Goal: Obtain resource: Download file/media

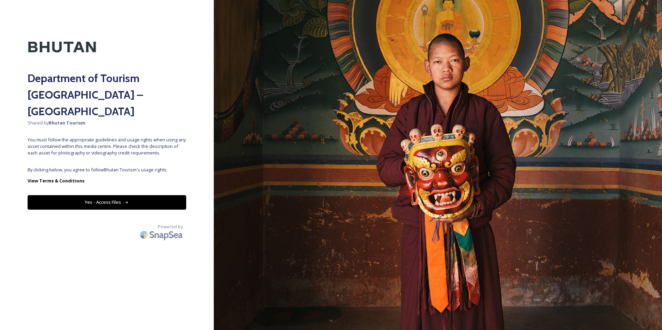
click at [101, 195] on button "Yes - Access Files" at bounding box center [107, 202] width 159 height 14
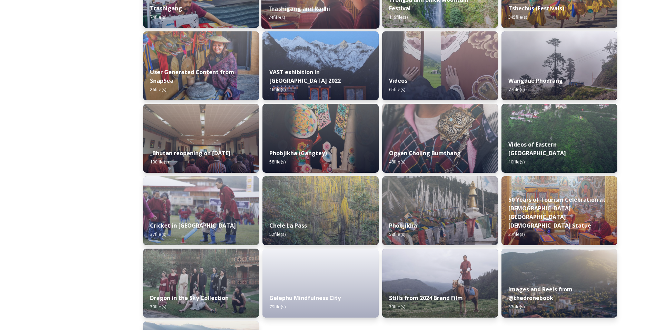
scroll to position [758, 0]
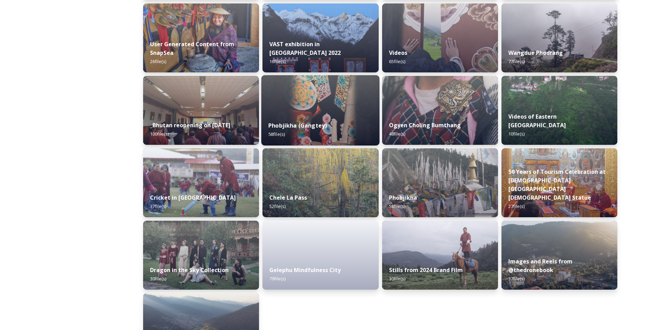
click at [344, 128] on div "Phobjikha (Gangtey) 58 file(s)" at bounding box center [320, 129] width 118 height 31
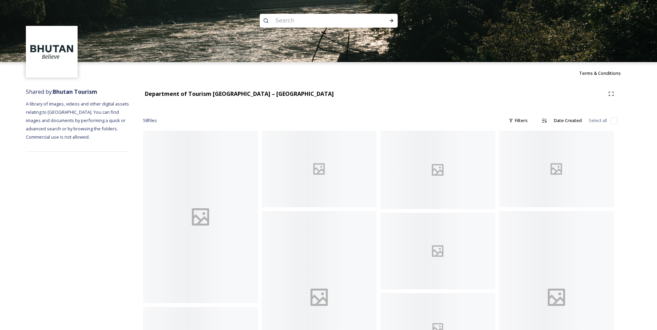
click at [426, 181] on div at bounding box center [437, 170] width 115 height 78
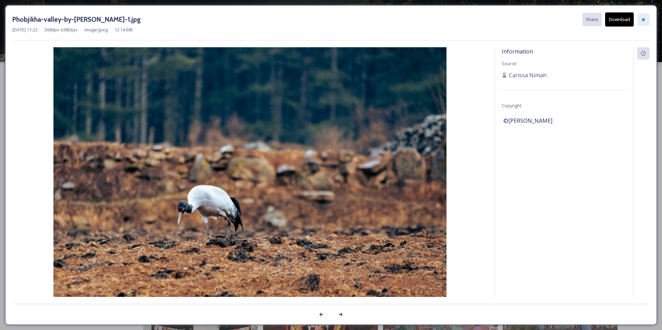
click at [645, 19] on icon at bounding box center [643, 20] width 6 height 6
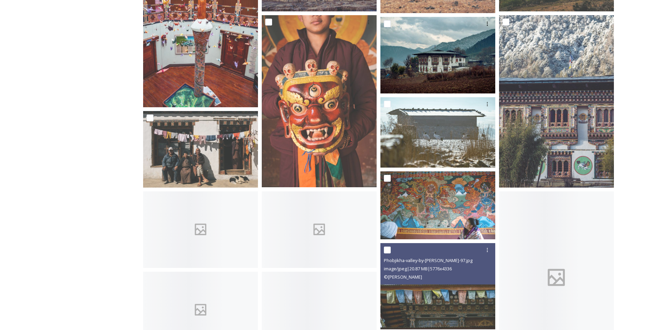
scroll to position [241, 0]
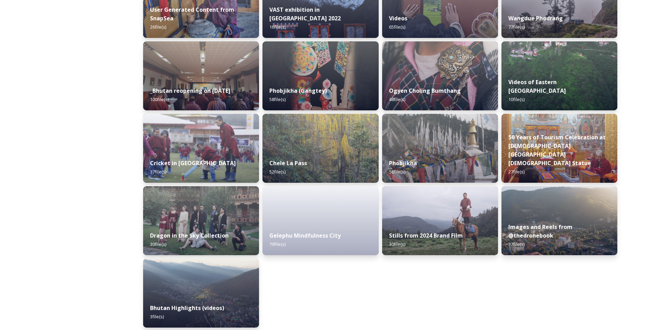
scroll to position [797, 0]
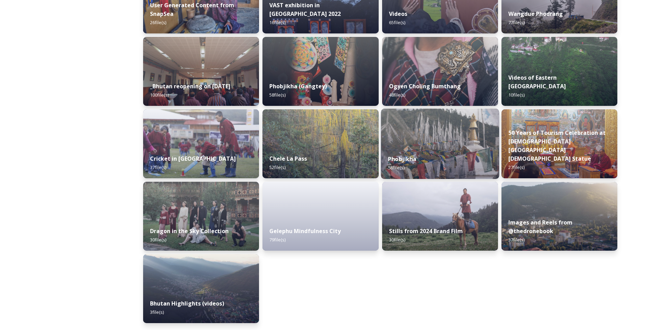
click at [437, 156] on div "Phobjikha 58 file(s)" at bounding box center [440, 163] width 118 height 31
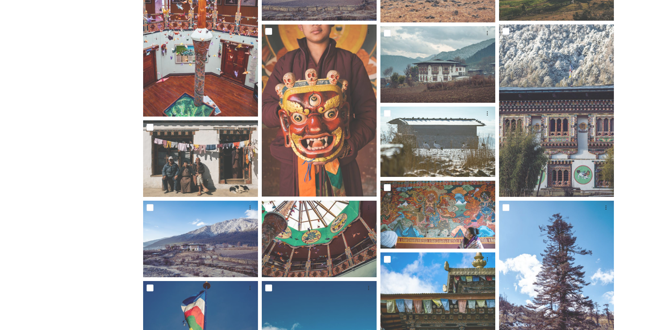
scroll to position [207, 0]
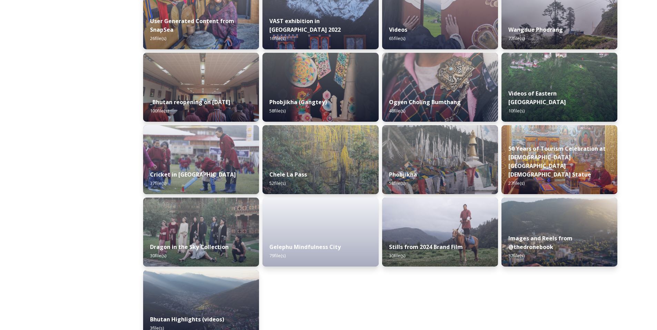
scroll to position [797, 0]
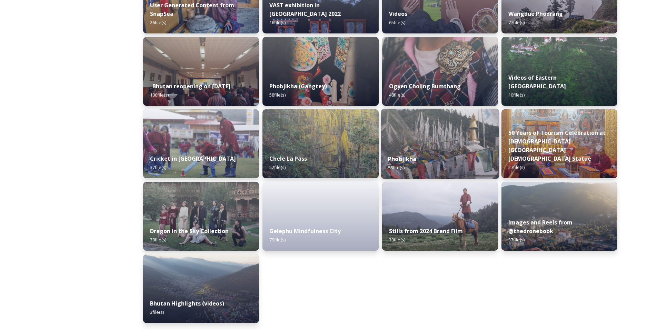
click at [437, 134] on img at bounding box center [440, 144] width 118 height 70
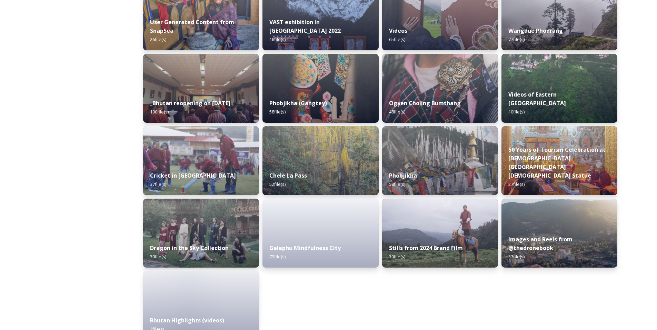
scroll to position [797, 0]
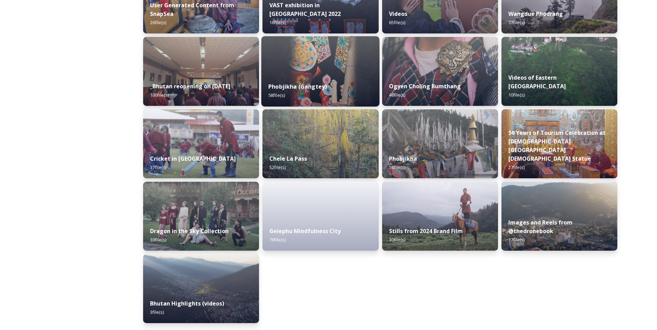
click at [327, 86] on div "Phobjikha (Gangtey) 58 file(s)" at bounding box center [320, 90] width 118 height 31
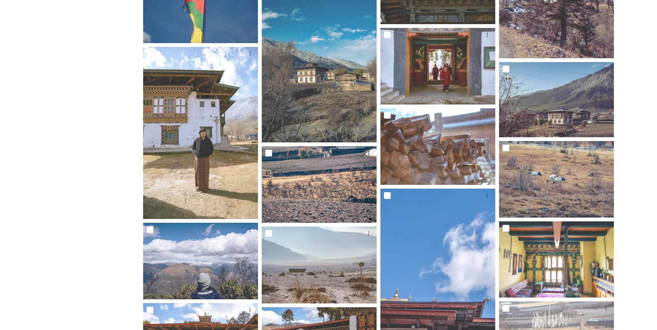
scroll to position [489, 0]
